Goal: Information Seeking & Learning: Find specific fact

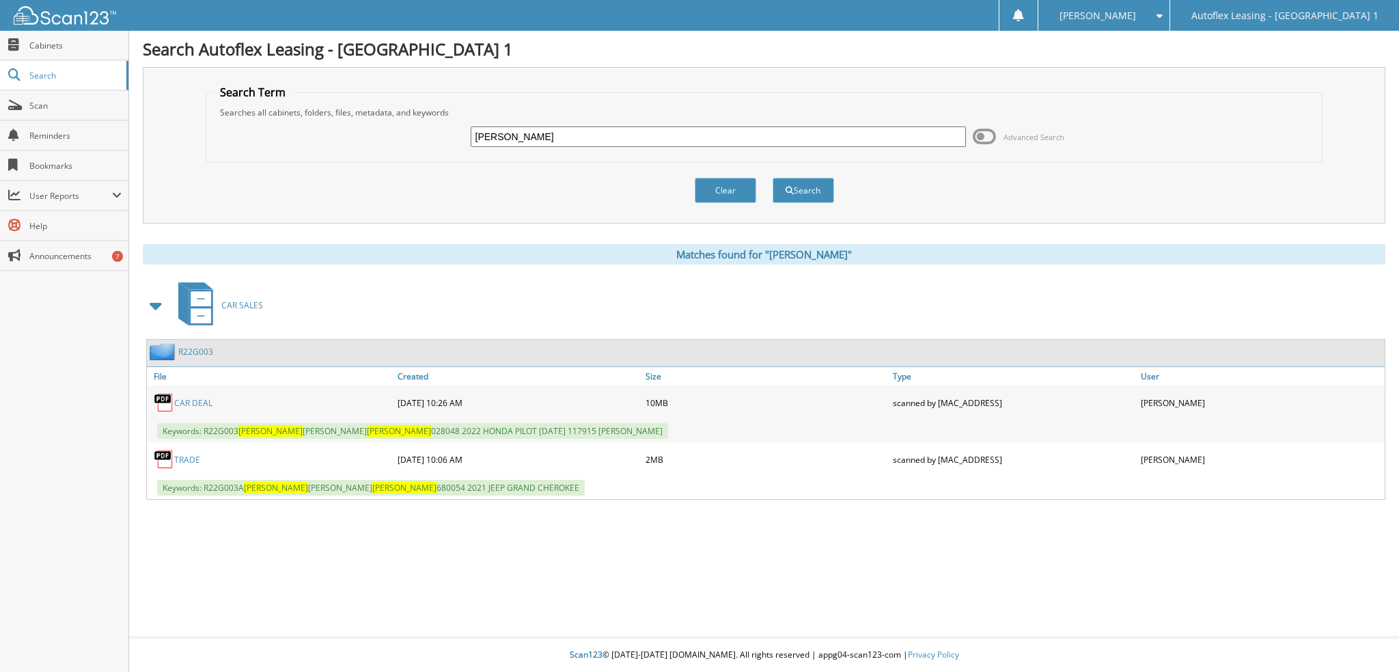
drag, startPoint x: 574, startPoint y: 137, endPoint x: 348, endPoint y: 139, distance: 226.2
click at [350, 140] on div "charles mackey Advanced Search" at bounding box center [764, 136] width 1102 height 37
paste input "YV4062PF5S1309915"
drag, startPoint x: 545, startPoint y: 131, endPoint x: 416, endPoint y: 141, distance: 128.9
click at [416, 141] on div "YV4062PF5S1309915 Advanced Search" at bounding box center [764, 136] width 1102 height 37
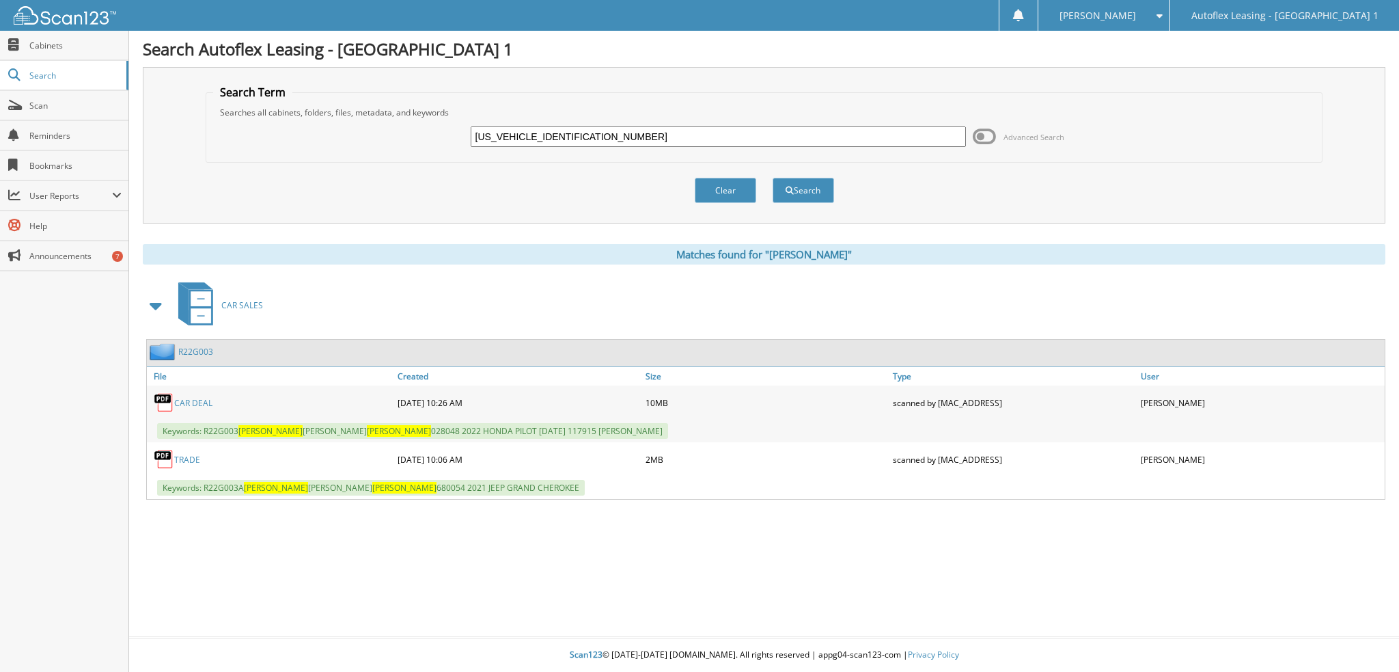
click at [529, 138] on input "YV4062PF5S1309915" at bounding box center [719, 136] width 496 height 20
click at [543, 133] on input "YV4062PF5S1309915" at bounding box center [719, 136] width 496 height 20
drag, startPoint x: 536, startPoint y: 133, endPoint x: 391, endPoint y: 139, distance: 145.0
click at [391, 139] on div "YV4062PF5S1309915 Advanced Search" at bounding box center [764, 136] width 1102 height 37
type input "309915"
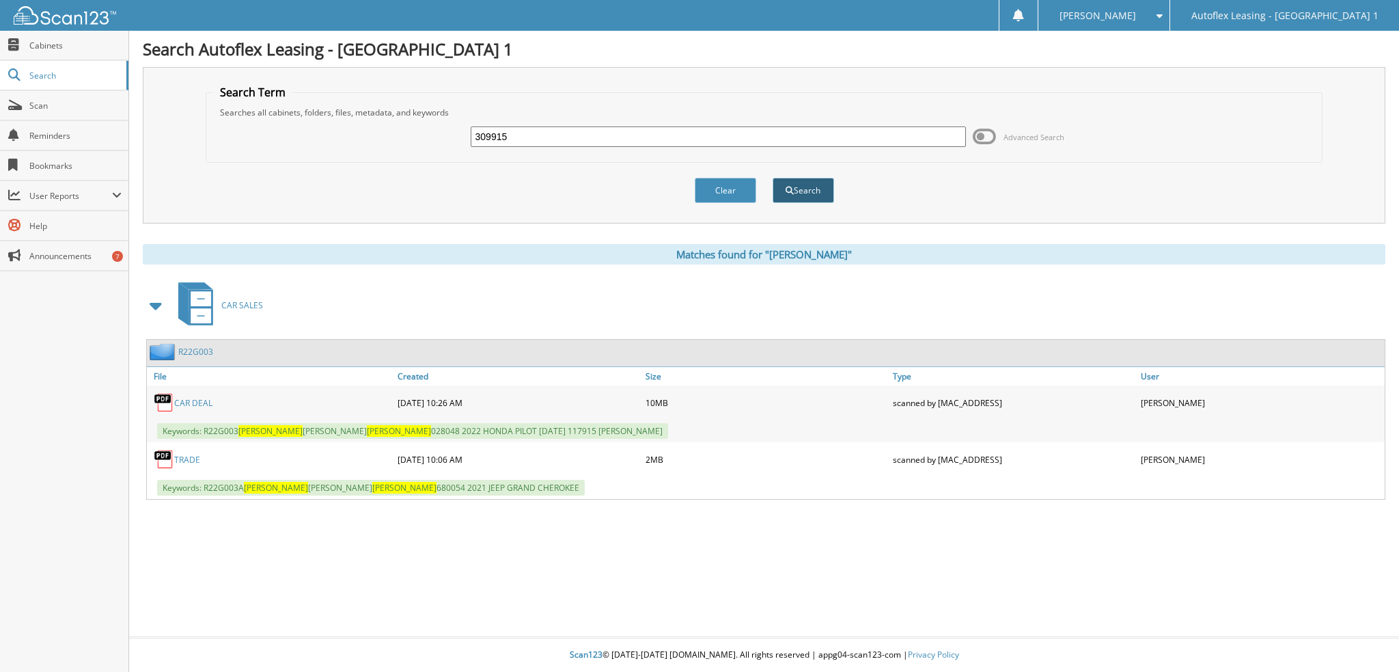
click at [787, 200] on button "Search" at bounding box center [803, 190] width 61 height 25
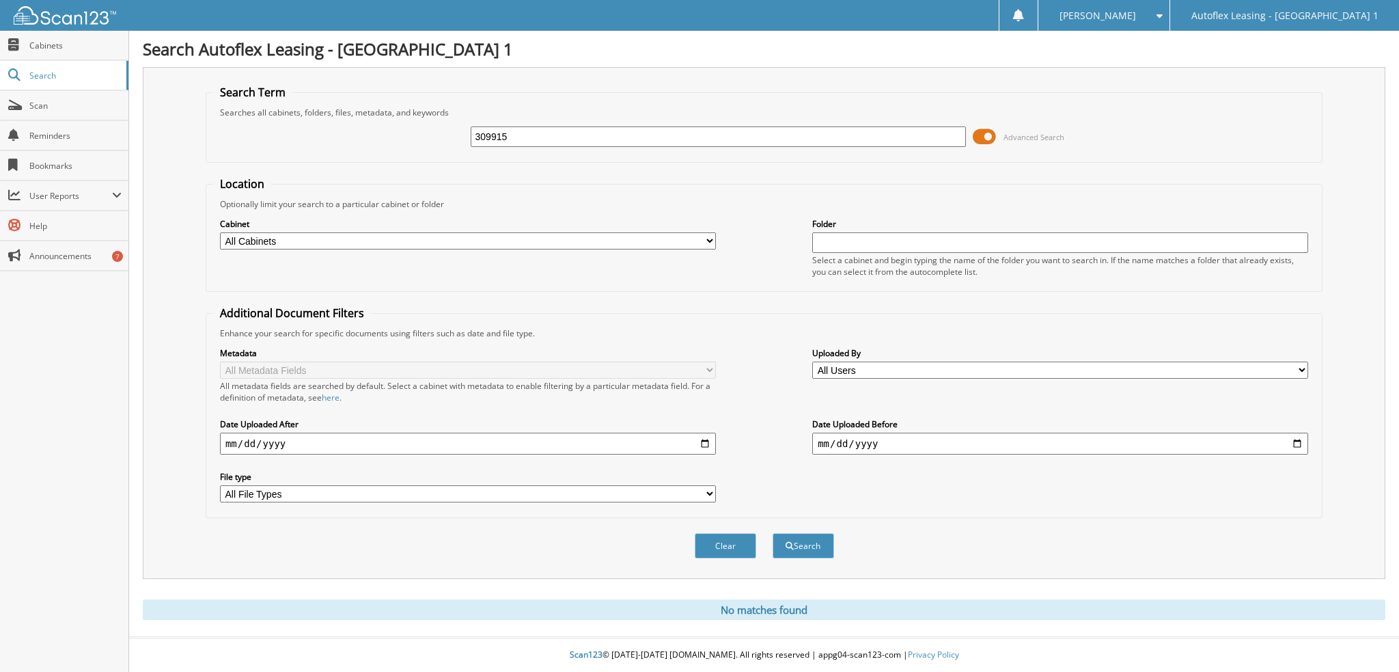
click at [991, 136] on span at bounding box center [984, 136] width 23 height 20
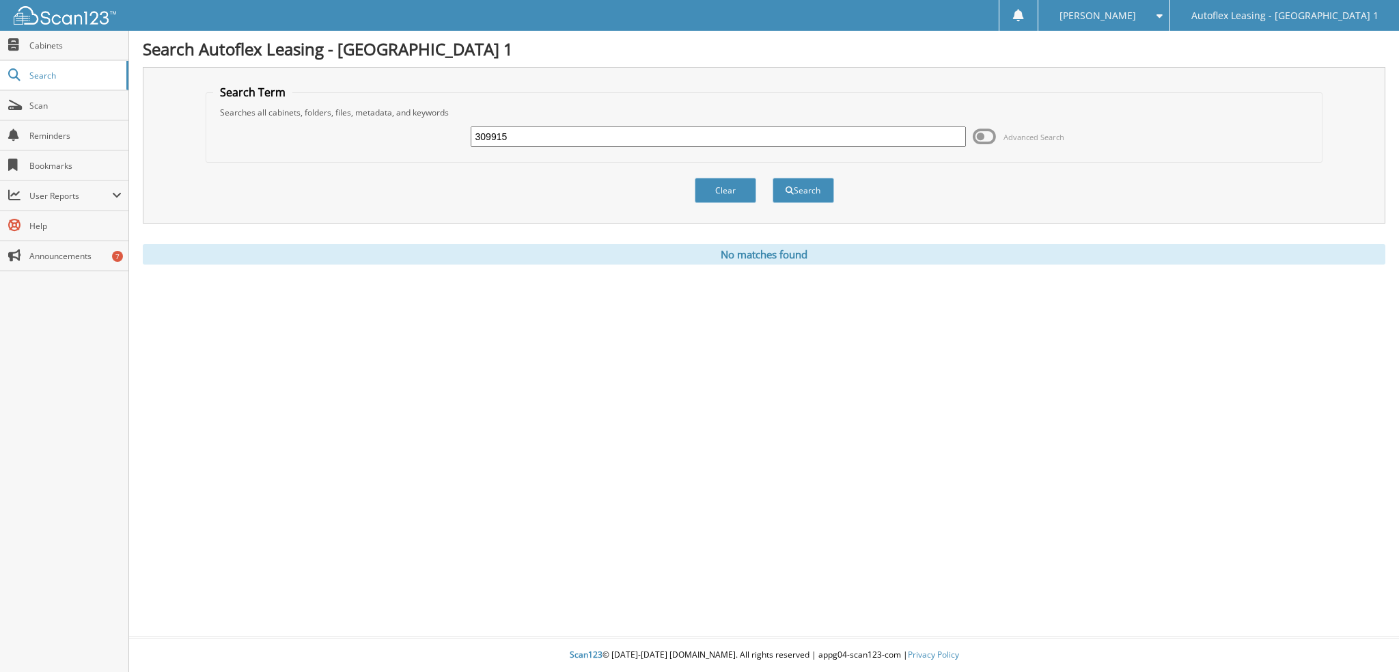
drag, startPoint x: 520, startPoint y: 133, endPoint x: 448, endPoint y: 136, distance: 71.8
click at [448, 136] on div "309915 Advanced Search" at bounding box center [764, 136] width 1102 height 37
type input "[US_STATE] medical"
click at [773, 178] on button "Search" at bounding box center [803, 190] width 61 height 25
